Goal: Transaction & Acquisition: Purchase product/service

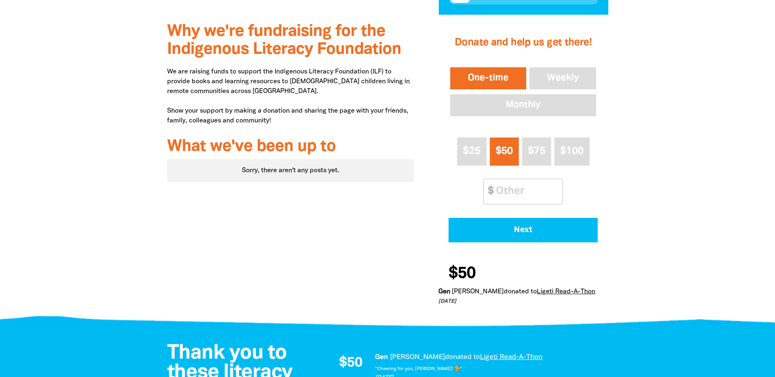
scroll to position [245, 0]
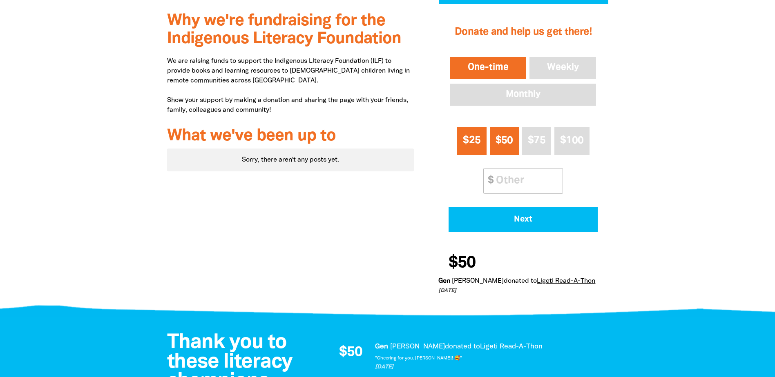
click at [463, 145] on span "$25" at bounding box center [472, 140] width 18 height 9
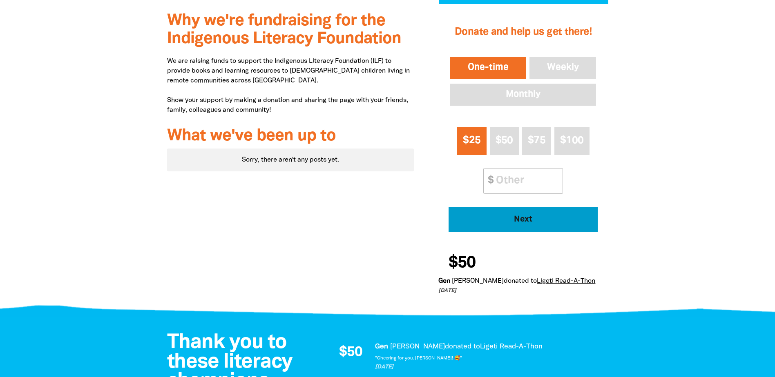
click at [519, 223] on span "Next" at bounding box center [523, 220] width 127 height 8
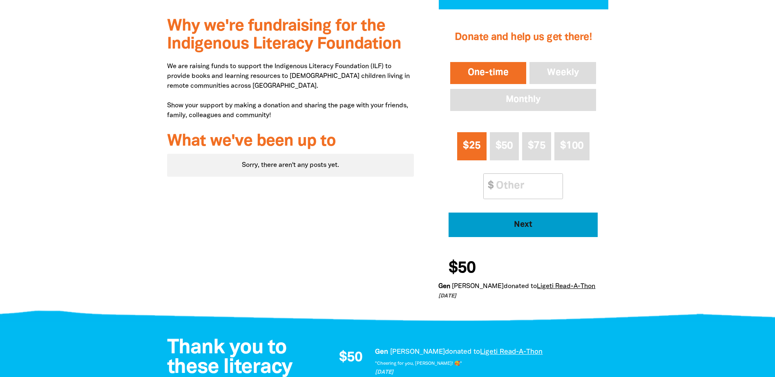
select select "AU"
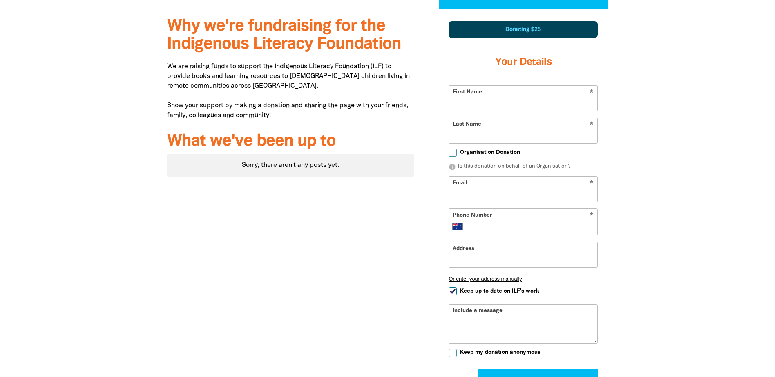
drag, startPoint x: 553, startPoint y: 96, endPoint x: 550, endPoint y: 107, distance: 12.2
click at [553, 96] on input "First Name" at bounding box center [523, 98] width 148 height 25
click at [650, 203] on div at bounding box center [387, 242] width 775 height 466
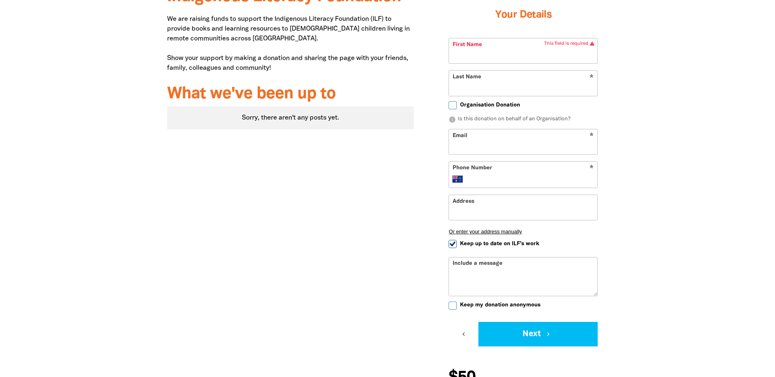
scroll to position [362, 0]
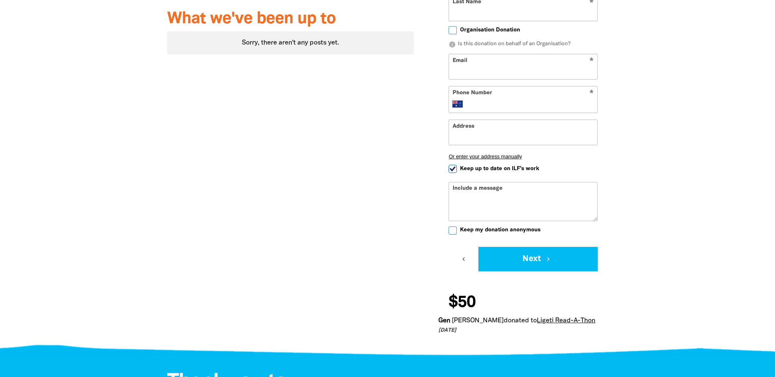
click at [539, 195] on textarea "Include a message" at bounding box center [523, 208] width 148 height 26
click at [514, 170] on span "Keep up to date on ILF's work" at bounding box center [499, 169] width 79 height 8
click at [457, 170] on input "Keep up to date on ILF's work" at bounding box center [453, 169] width 8 height 8
checkbox input "false"
drag, startPoint x: 522, startPoint y: 214, endPoint x: 573, endPoint y: 203, distance: 52.2
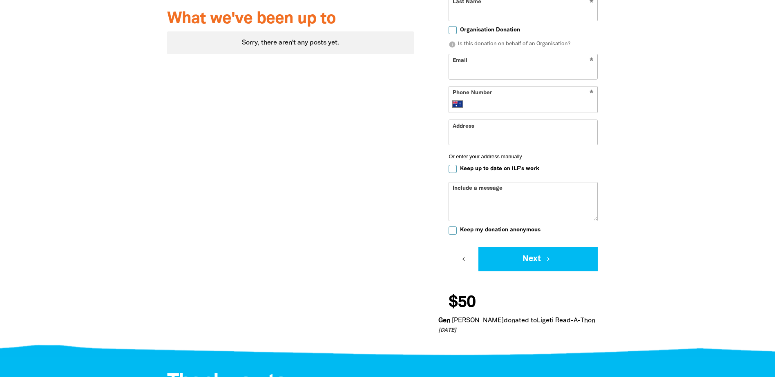
click at [523, 214] on textarea "Include a message" at bounding box center [523, 208] width 148 height 26
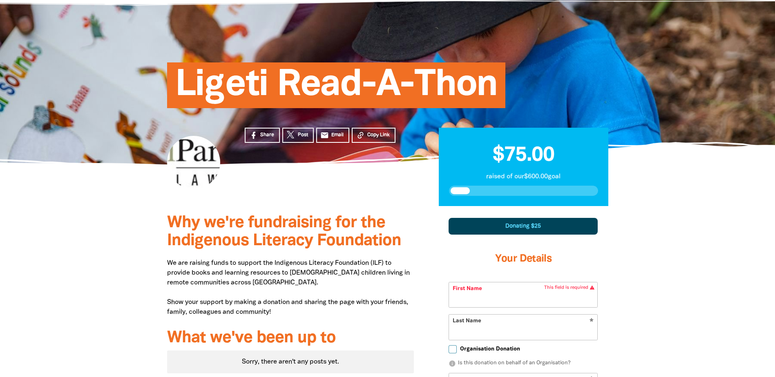
scroll to position [0, 0]
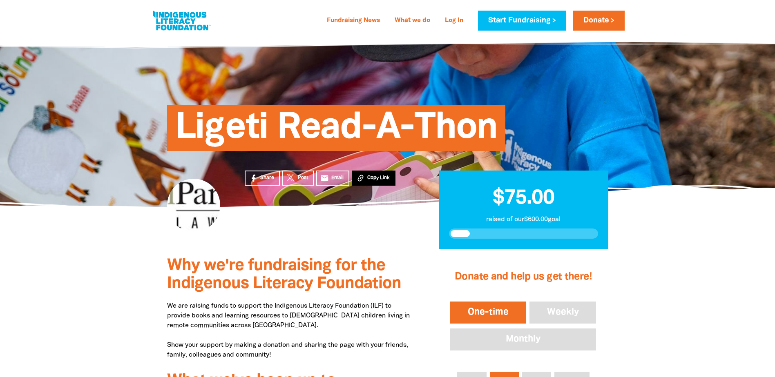
click at [360, 179] on icon at bounding box center [361, 178] width 6 height 7
click at [348, 179] on link "email Email" at bounding box center [332, 178] width 33 height 15
click at [176, 202] on div at bounding box center [193, 205] width 53 height 53
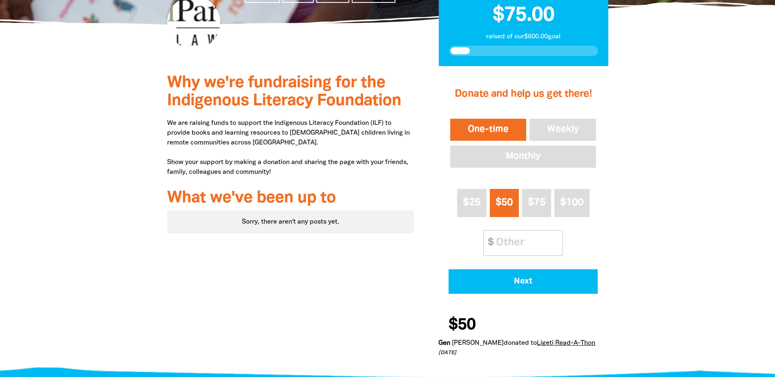
scroll to position [245, 0]
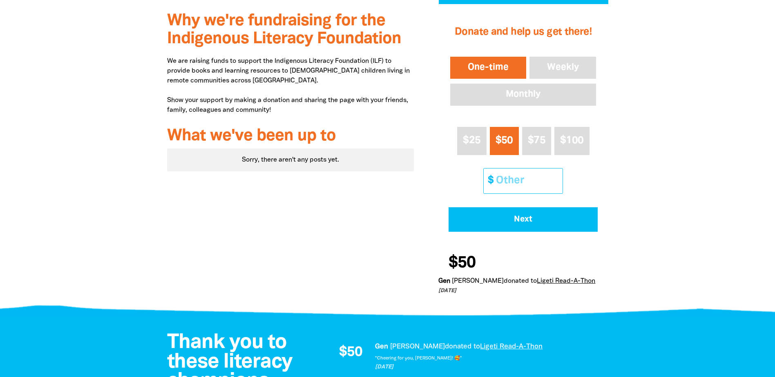
click at [519, 187] on input "Other Amount" at bounding box center [526, 181] width 72 height 25
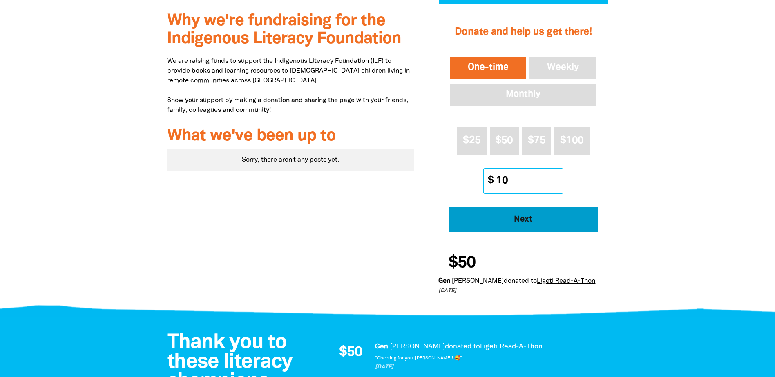
type input "10"
click at [525, 214] on button "Next" at bounding box center [523, 220] width 149 height 25
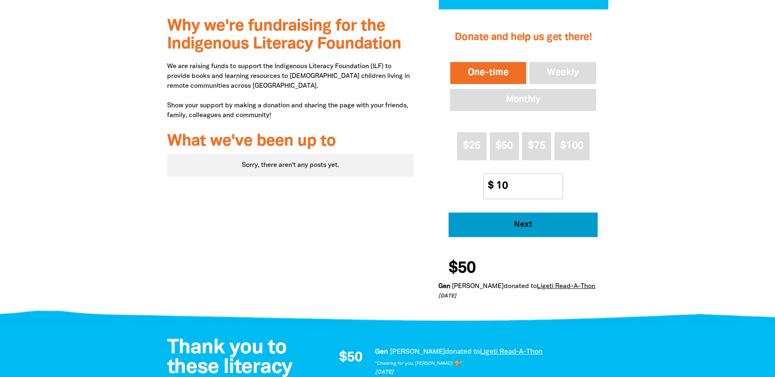
select select "AU"
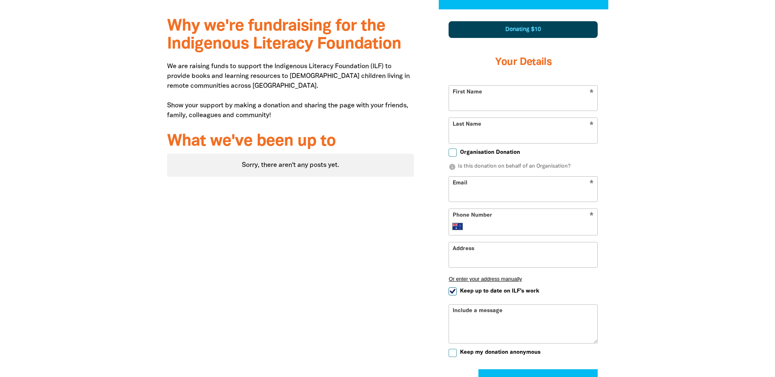
click at [558, 105] on input "First Name" at bounding box center [523, 98] width 148 height 25
type input "[PERSON_NAME]"
type input "[EMAIL_ADDRESS][DOMAIN_NAME]"
type input "[PHONE_NUMBER]"
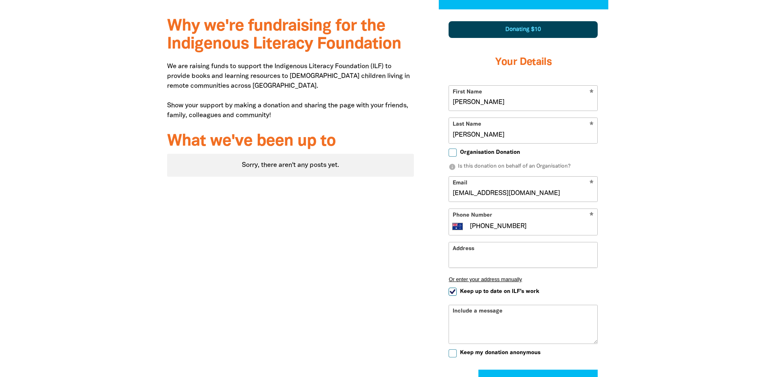
drag, startPoint x: 547, startPoint y: 191, endPoint x: 311, endPoint y: 181, distance: 235.5
click at [311, 181] on div "Why we're fundraising for the Indigenous Literacy Foundation We are raising fun…" at bounding box center [388, 242] width 490 height 467
click at [478, 370] on button "Next chevron_right" at bounding box center [537, 382] width 119 height 25
click at [557, 195] on input "[PERSON_NAME]" at bounding box center [523, 189] width 148 height 25
type input "[EMAIL_ADDRESS][DOMAIN_NAME]"
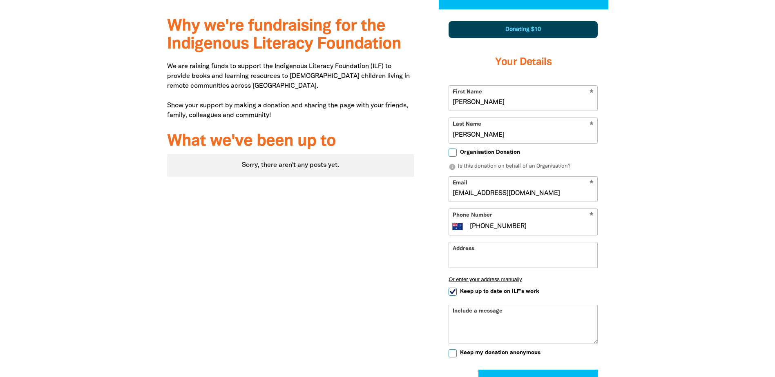
drag, startPoint x: 529, startPoint y: 255, endPoint x: 530, endPoint y: 245, distance: 10.2
click at [529, 255] on input "Address" at bounding box center [523, 255] width 148 height 25
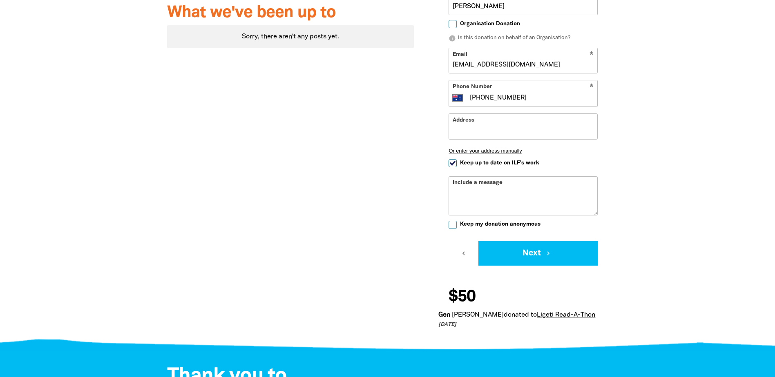
scroll to position [444, 0]
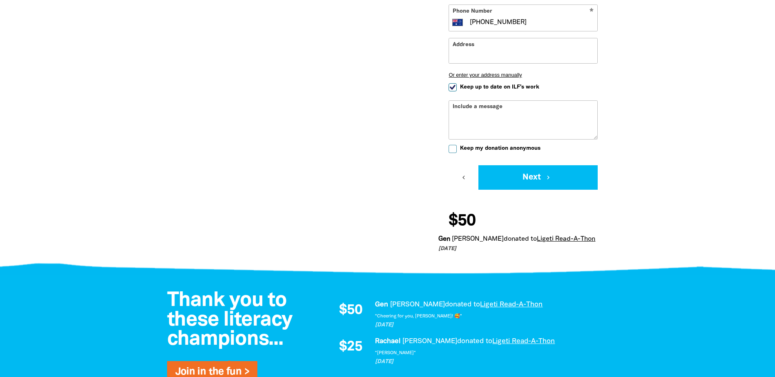
click at [477, 87] on span "Keep up to date on ILF's work" at bounding box center [499, 87] width 79 height 8
click at [457, 87] on input "Keep up to date on ILF's work" at bounding box center [453, 87] width 8 height 8
checkbox input "false"
click at [474, 129] on textarea "Include a message" at bounding box center [523, 126] width 148 height 26
type textarea "Go Ligeti Team!"
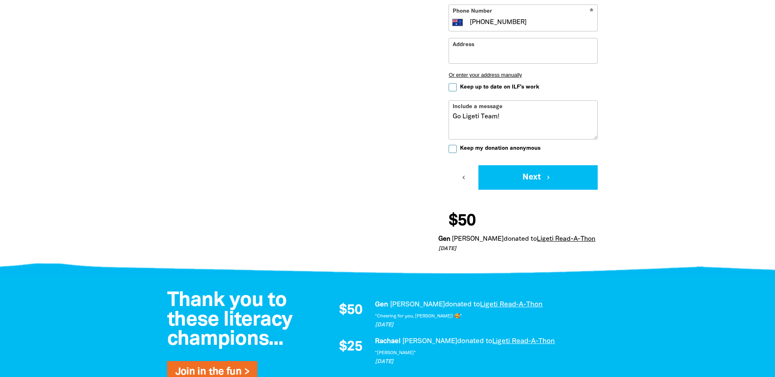
click at [486, 147] on span "Keep my donation anonymous" at bounding box center [500, 149] width 80 height 8
click at [457, 147] on input "Keep my donation anonymous" at bounding box center [453, 149] width 8 height 8
checkbox input "true"
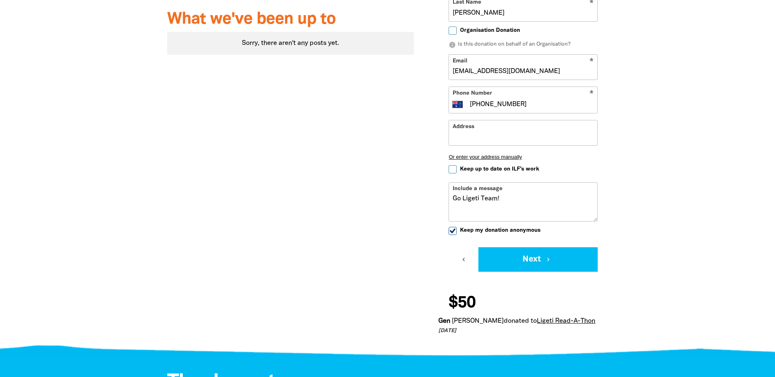
scroll to position [362, 0]
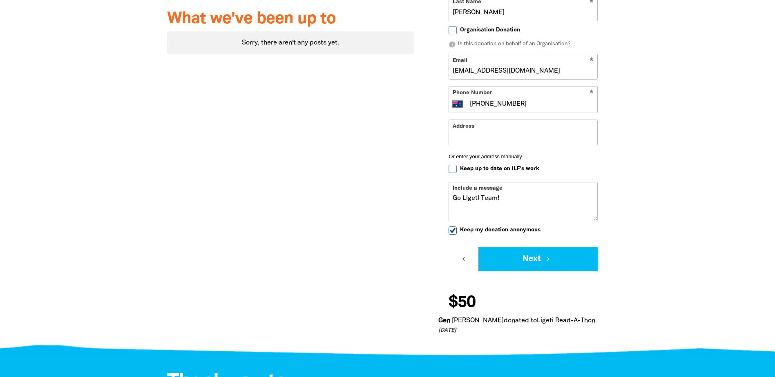
click at [501, 208] on textarea "Go Ligeti Team!" at bounding box center [523, 208] width 148 height 26
drag, startPoint x: 507, startPoint y: 197, endPoint x: 533, endPoint y: 172, distance: 36.1
click at [530, 174] on form "* First Name [PERSON_NAME] * Last Name [PERSON_NAME] Organisation Donation info…" at bounding box center [523, 117] width 149 height 309
click at [527, 262] on button "Next chevron_right" at bounding box center [537, 259] width 119 height 25
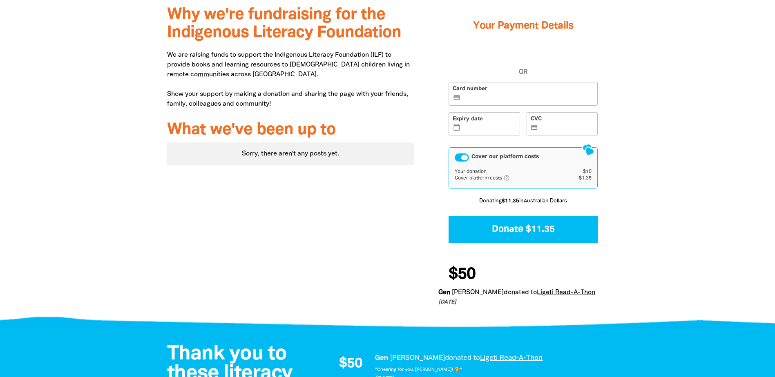
scroll to position [189, 0]
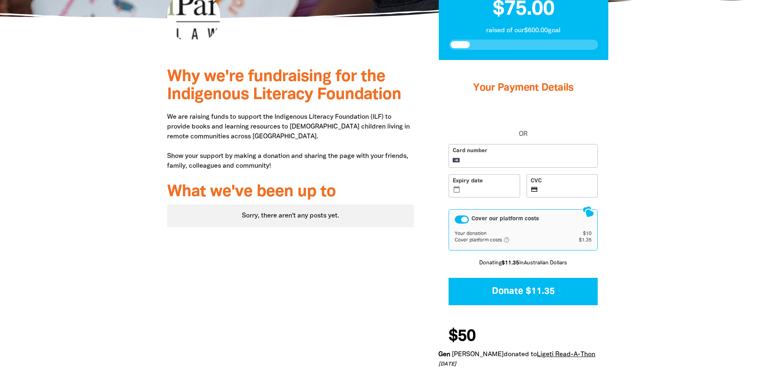
click at [468, 221] on div "Cover our platform costs" at bounding box center [462, 220] width 14 height 8
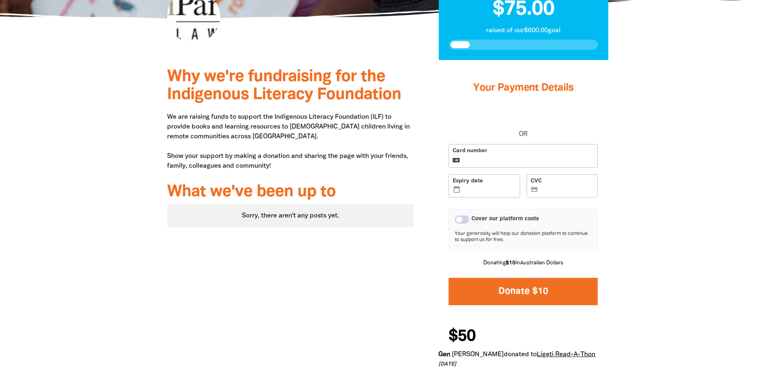
click at [536, 299] on button "Donate $10" at bounding box center [523, 291] width 149 height 27
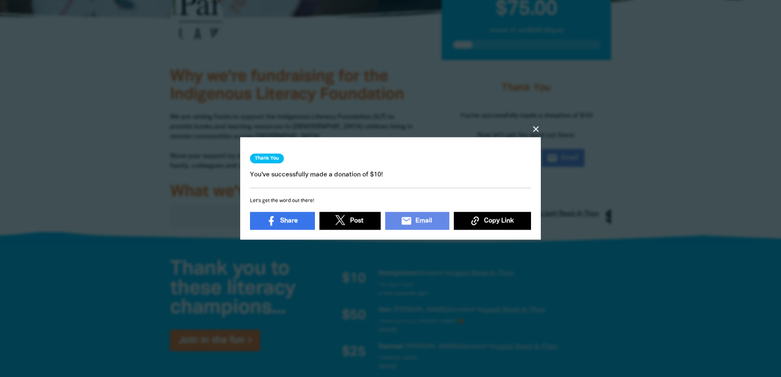
click at [540, 125] on icon "close" at bounding box center [536, 130] width 10 height 10
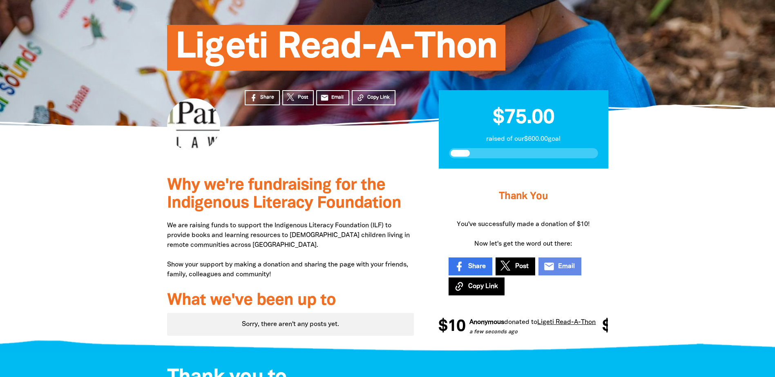
scroll to position [0, 0]
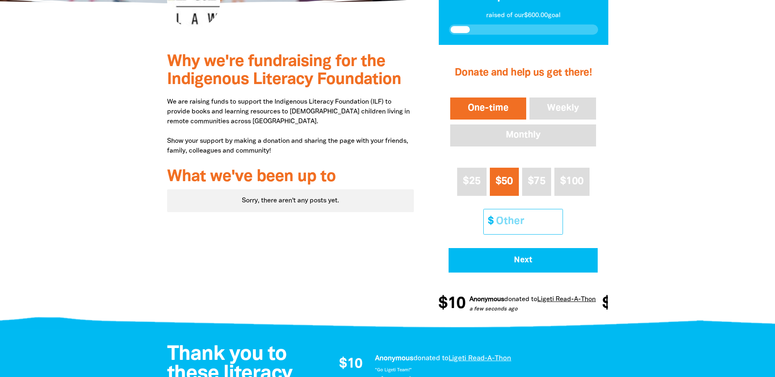
scroll to position [449, 0]
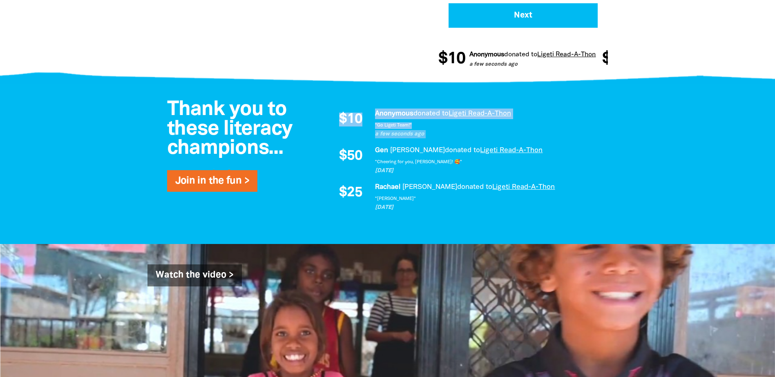
drag, startPoint x: 327, startPoint y: 101, endPoint x: 530, endPoint y: 127, distance: 204.3
click at [530, 127] on div "$10 Anonymous donated to Ligeti Read-A-Thon a few seconds ago "Go Ligeti Team!"…" at bounding box center [465, 160] width 286 height 120
drag, startPoint x: 530, startPoint y: 127, endPoint x: 582, endPoint y: 135, distance: 52.5
click at [582, 135] on p "a few seconds ago" at bounding box center [487, 134] width 225 height 8
drag, startPoint x: 336, startPoint y: 102, endPoint x: 585, endPoint y: 131, distance: 250.0
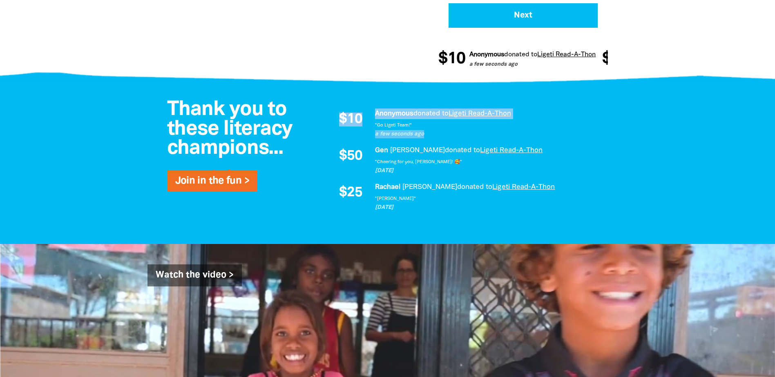
click at [585, 131] on div "$10 Anonymous donated to Ligeti Read-A-Thon a few seconds ago "Go Ligeti Team!"…" at bounding box center [465, 160] width 286 height 120
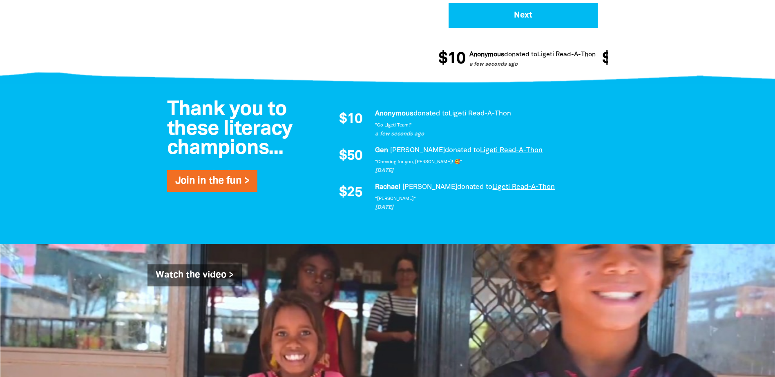
drag, startPoint x: 585, startPoint y: 131, endPoint x: 584, endPoint y: 170, distance: 38.8
click at [582, 170] on p "[DATE]" at bounding box center [487, 171] width 225 height 8
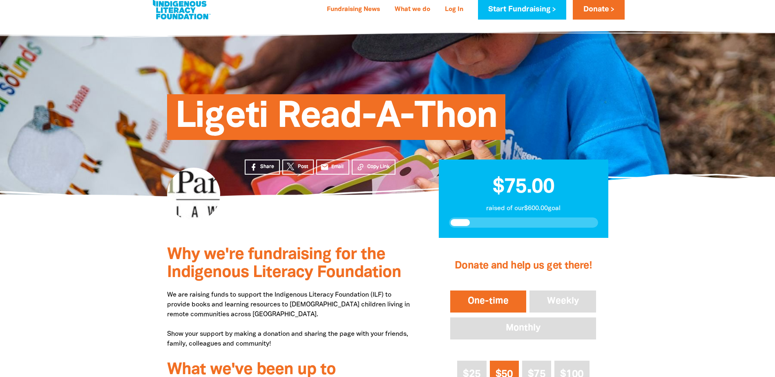
scroll to position [0, 0]
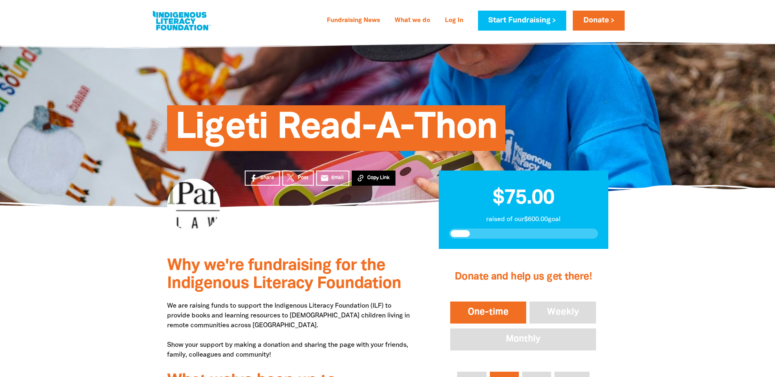
click at [380, 172] on button "Copy Link" at bounding box center [374, 178] width 44 height 15
click at [393, 179] on button "Copy Link" at bounding box center [374, 178] width 44 height 15
click at [197, 213] on div at bounding box center [193, 205] width 53 height 53
